Goal: Task Accomplishment & Management: Contribute content

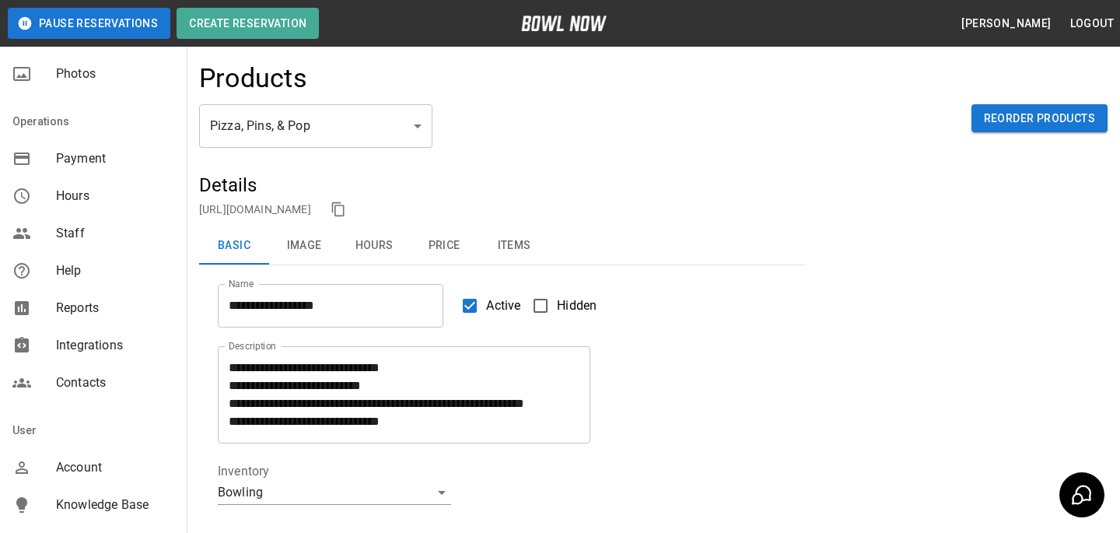
scroll to position [321, 0]
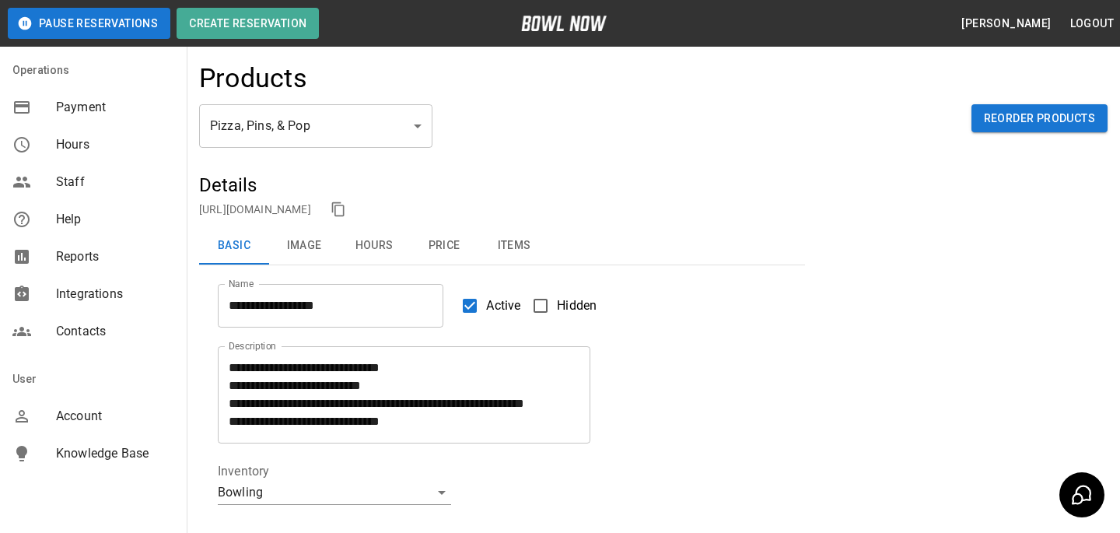
click at [115, 405] on div "Account" at bounding box center [93, 416] width 187 height 37
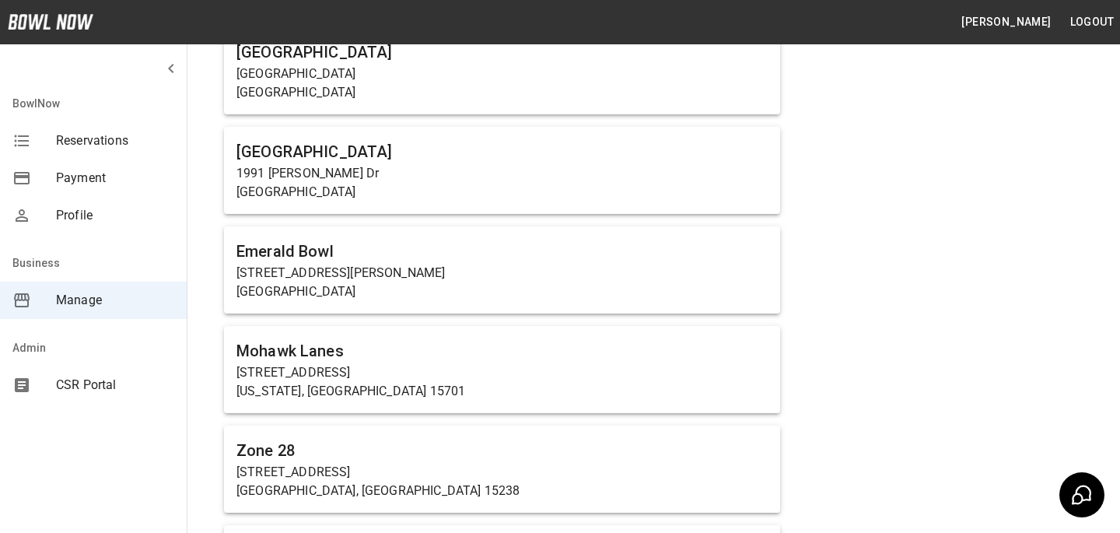
scroll to position [8855, 0]
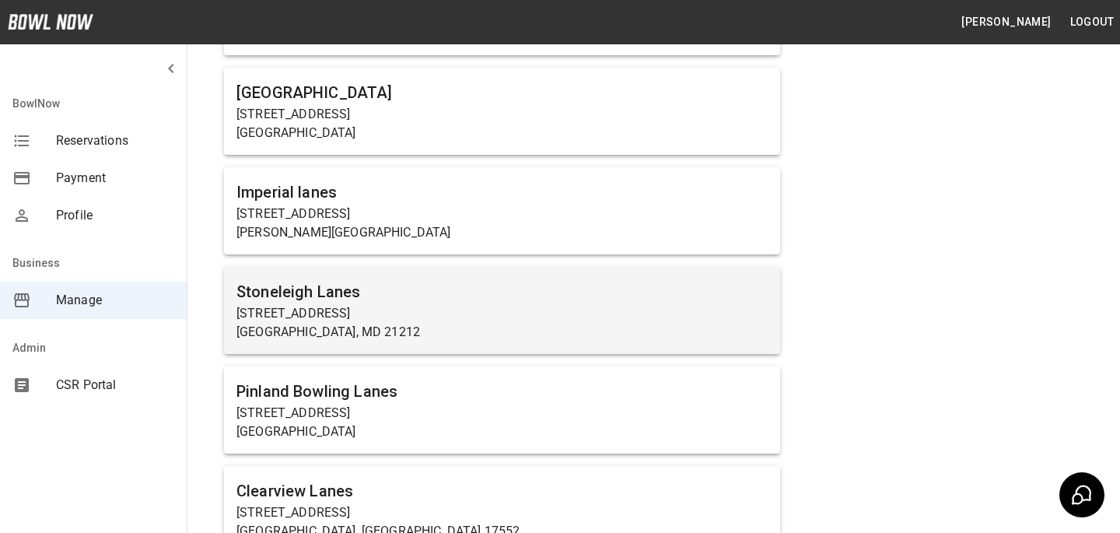
click at [350, 304] on p "[STREET_ADDRESS]" at bounding box center [501, 313] width 531 height 19
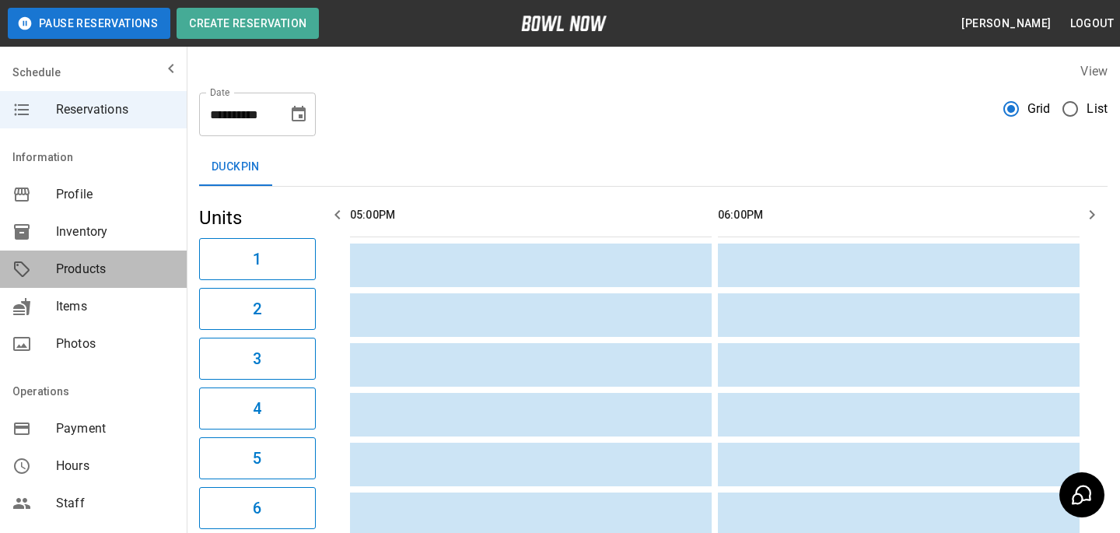
click at [74, 282] on div "Products" at bounding box center [93, 268] width 187 height 37
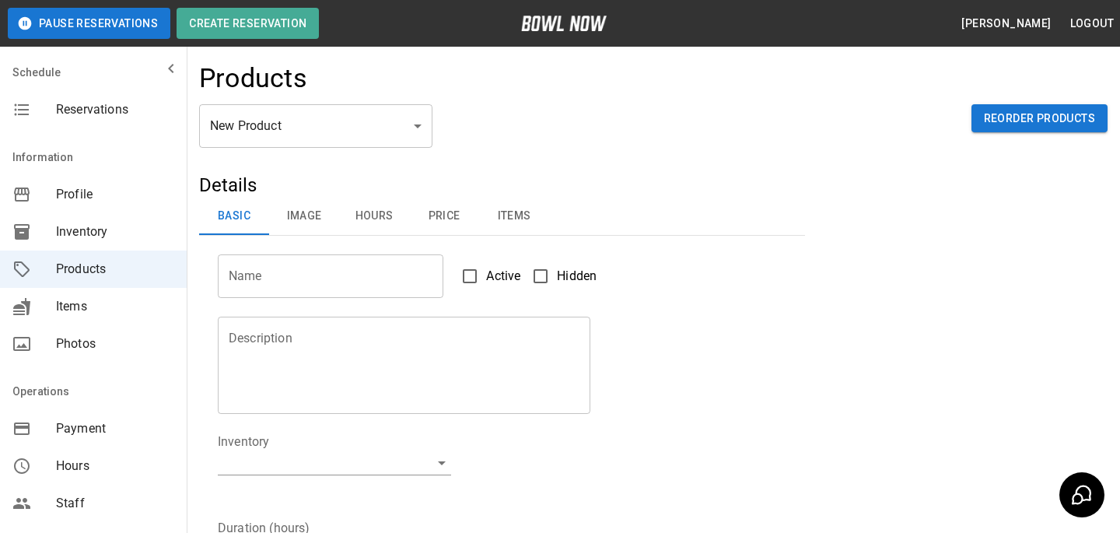
click at [232, 170] on div "New Product ** ​ Reorder Products" at bounding box center [653, 138] width 909 height 68
click at [234, 162] on div "New Product ** ​ Reorder Products" at bounding box center [653, 138] width 909 height 68
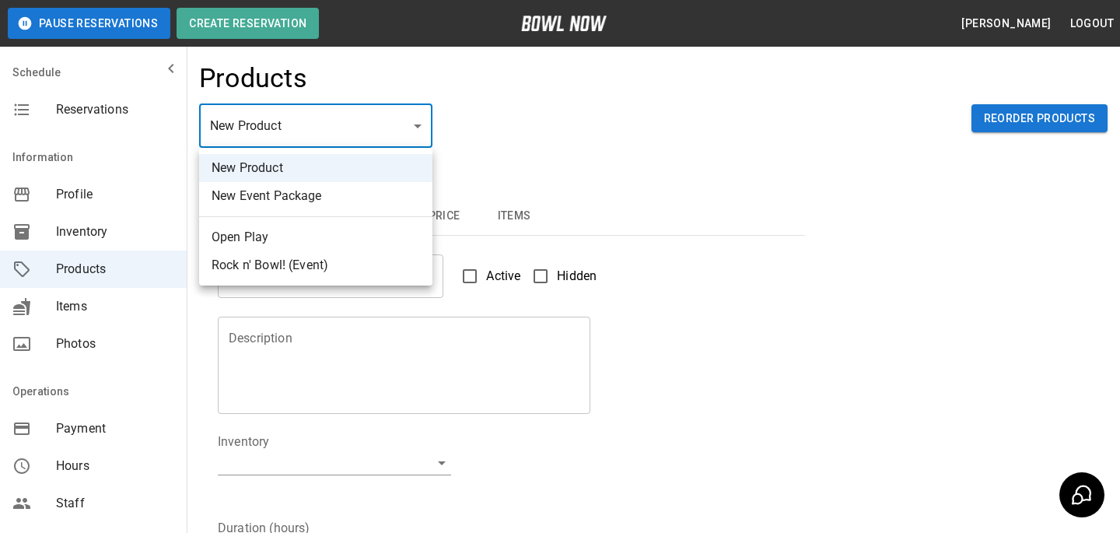
click at [234, 145] on body "Pause Reservations Create Reservation [PERSON_NAME] Logout Schedule Reservation…" at bounding box center [560, 501] width 1120 height 1003
click at [242, 222] on ul "New Product New Event Package Open Play Rock n' Bowl! (Event)" at bounding box center [315, 217] width 233 height 138
click at [242, 229] on li "Open Play" at bounding box center [315, 237] width 233 height 28
type input "*"
type input "*********"
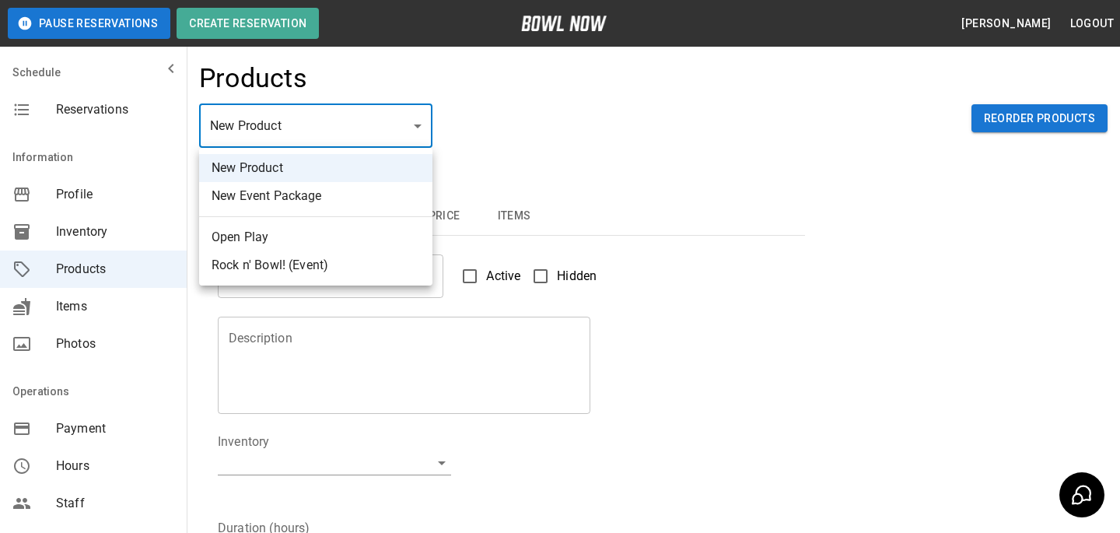
type input "**********"
type input "*"
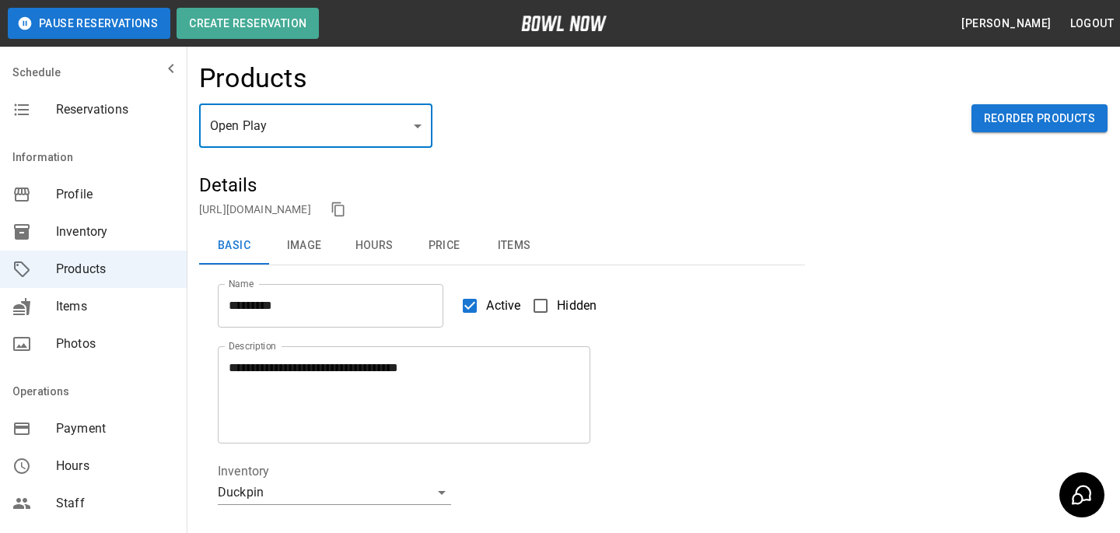
click at [459, 248] on button "Price" at bounding box center [444, 245] width 70 height 37
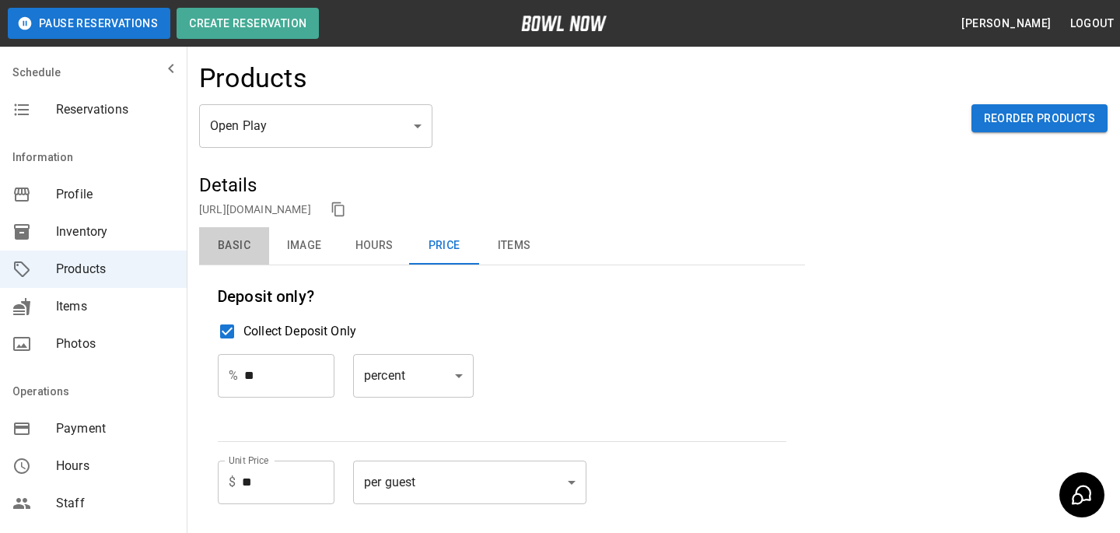
click at [235, 229] on button "Basic" at bounding box center [234, 245] width 70 height 37
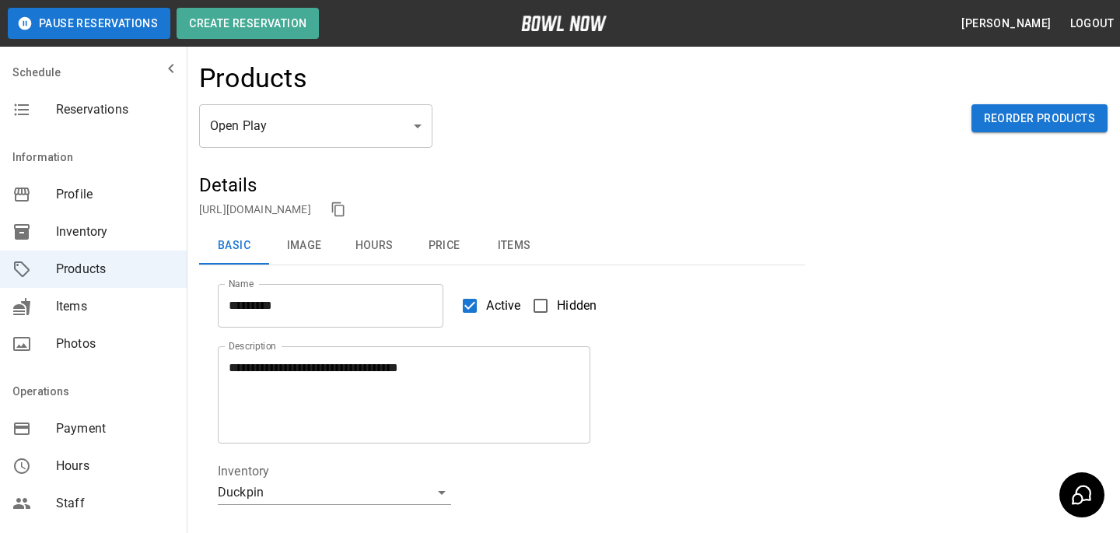
click at [316, 101] on div "Products" at bounding box center [653, 83] width 909 height 42
click at [426, 236] on button "Price" at bounding box center [444, 245] width 70 height 37
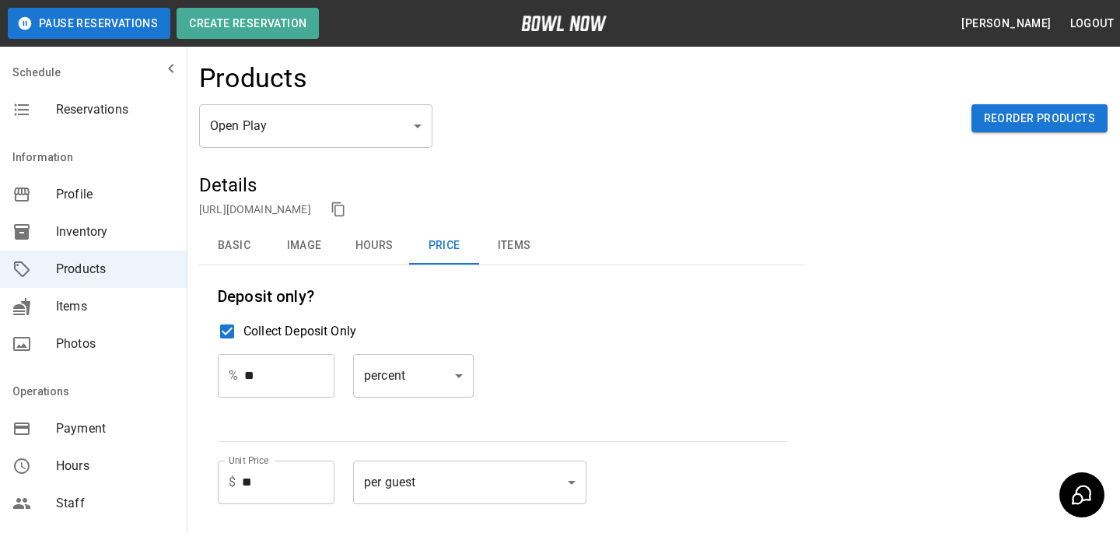
click at [149, 192] on span "Profile" at bounding box center [115, 194] width 118 height 19
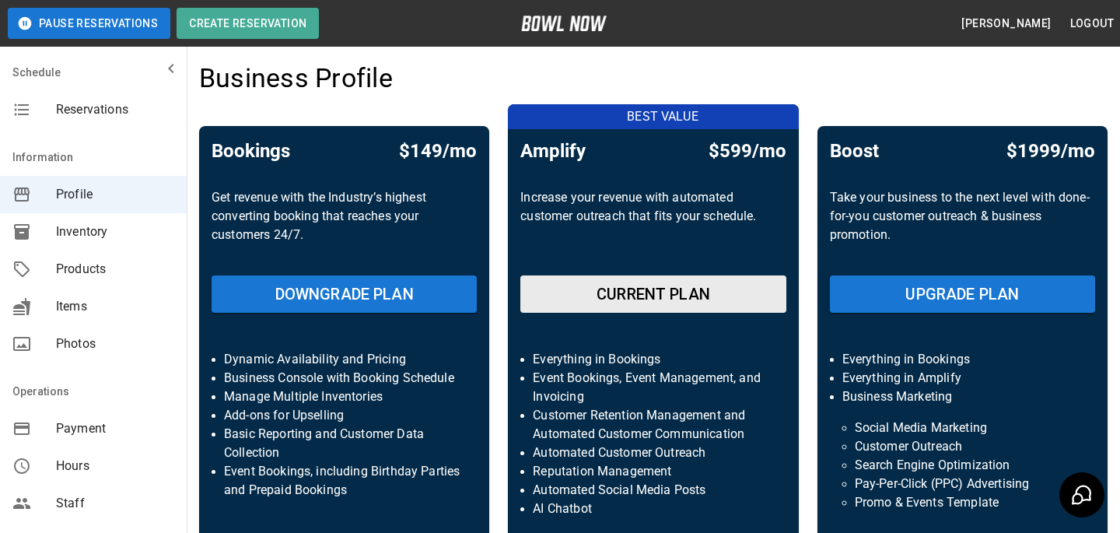
click at [152, 58] on div "mailbox folders" at bounding box center [93, 68] width 187 height 31
click at [152, 120] on div "Reservations" at bounding box center [93, 109] width 187 height 37
